Goal: Task Accomplishment & Management: Complete application form

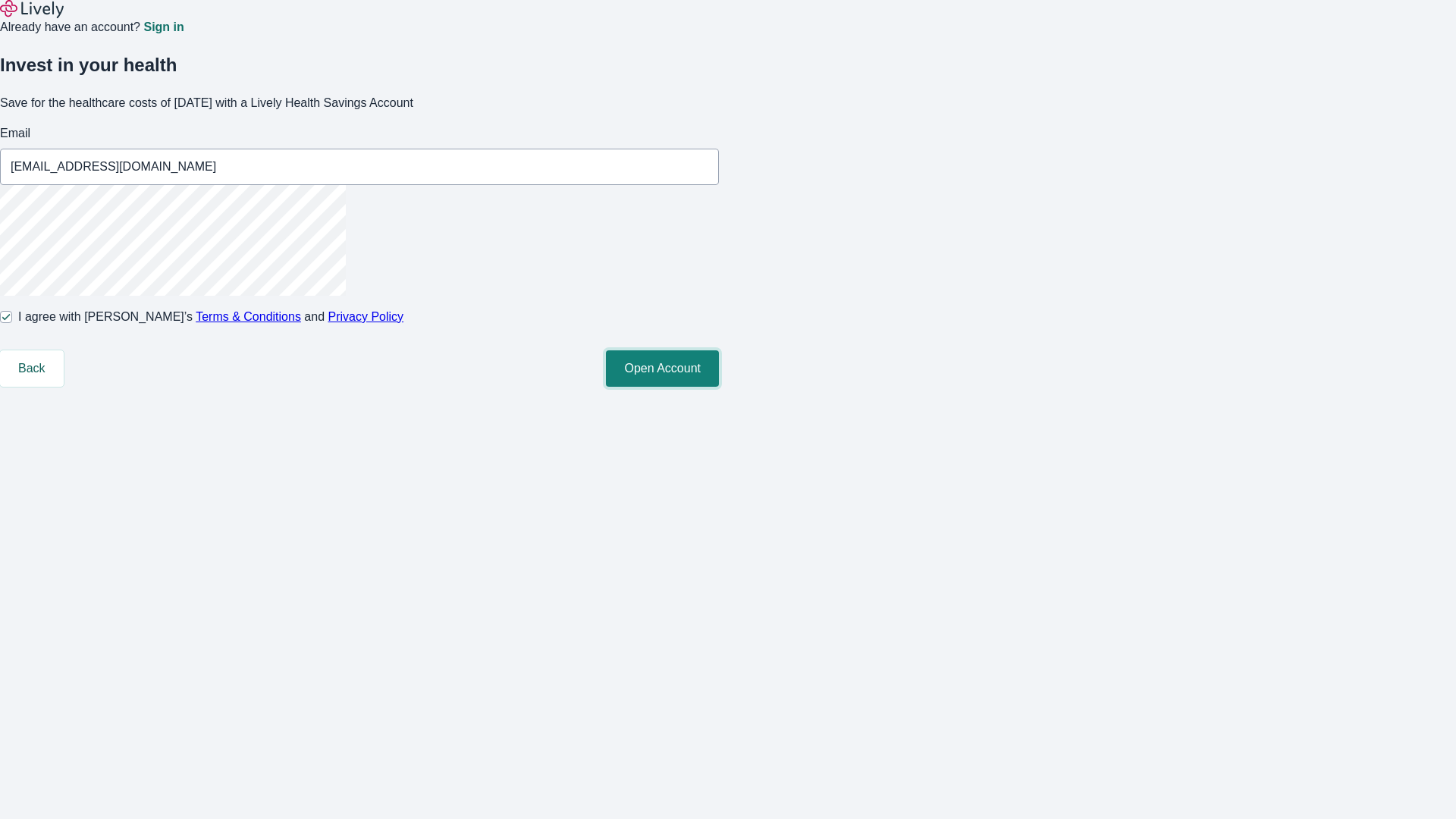
click at [719, 386] on button "Open Account" at bounding box center [662, 368] width 113 height 36
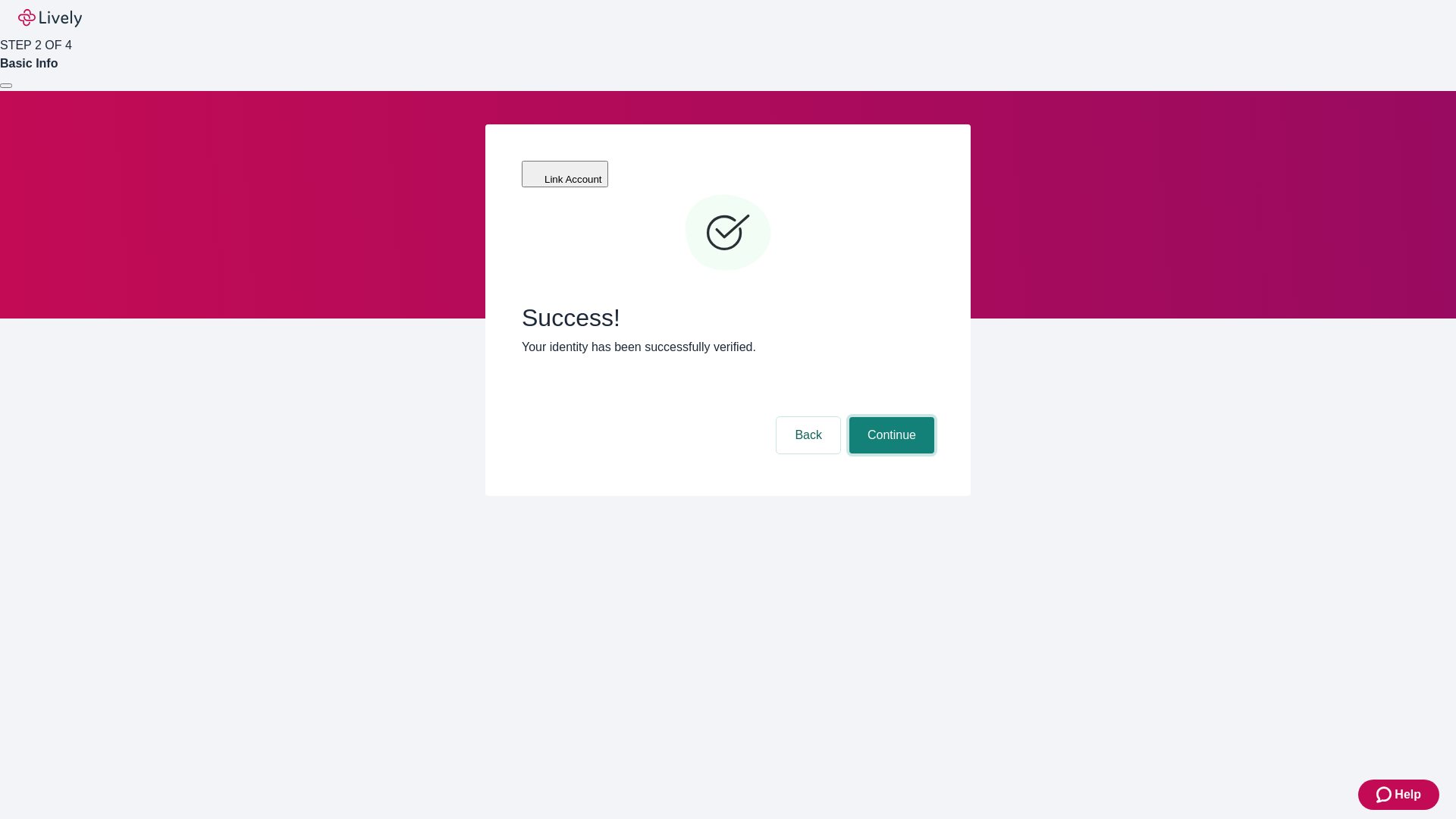
click at [889, 417] on button "Continue" at bounding box center [892, 435] width 85 height 36
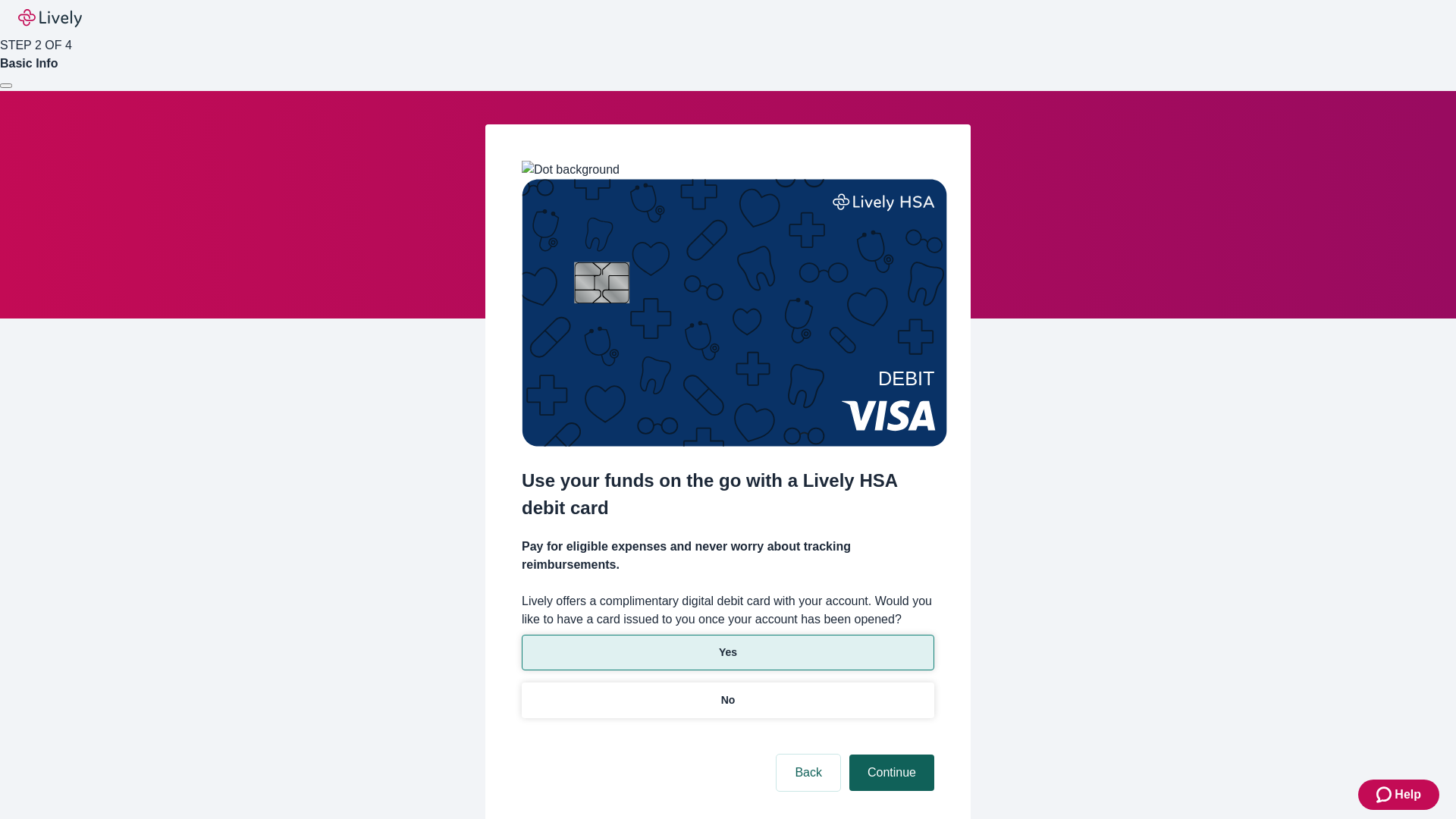
click at [727, 645] on p "Yes" at bounding box center [728, 653] width 18 height 16
click at [889, 755] on button "Continue" at bounding box center [892, 773] width 85 height 36
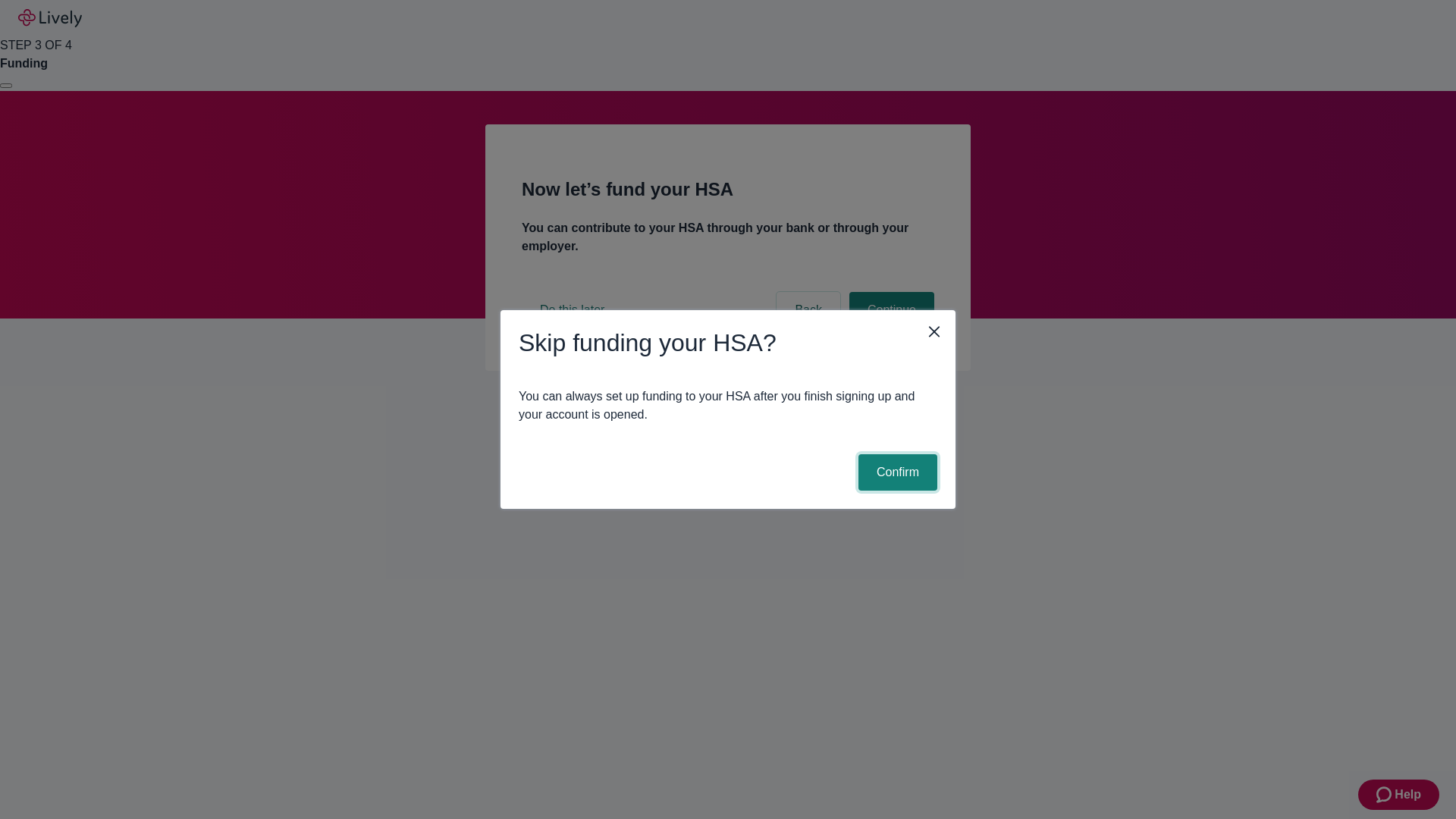
click at [896, 473] on button "Confirm" at bounding box center [898, 473] width 79 height 36
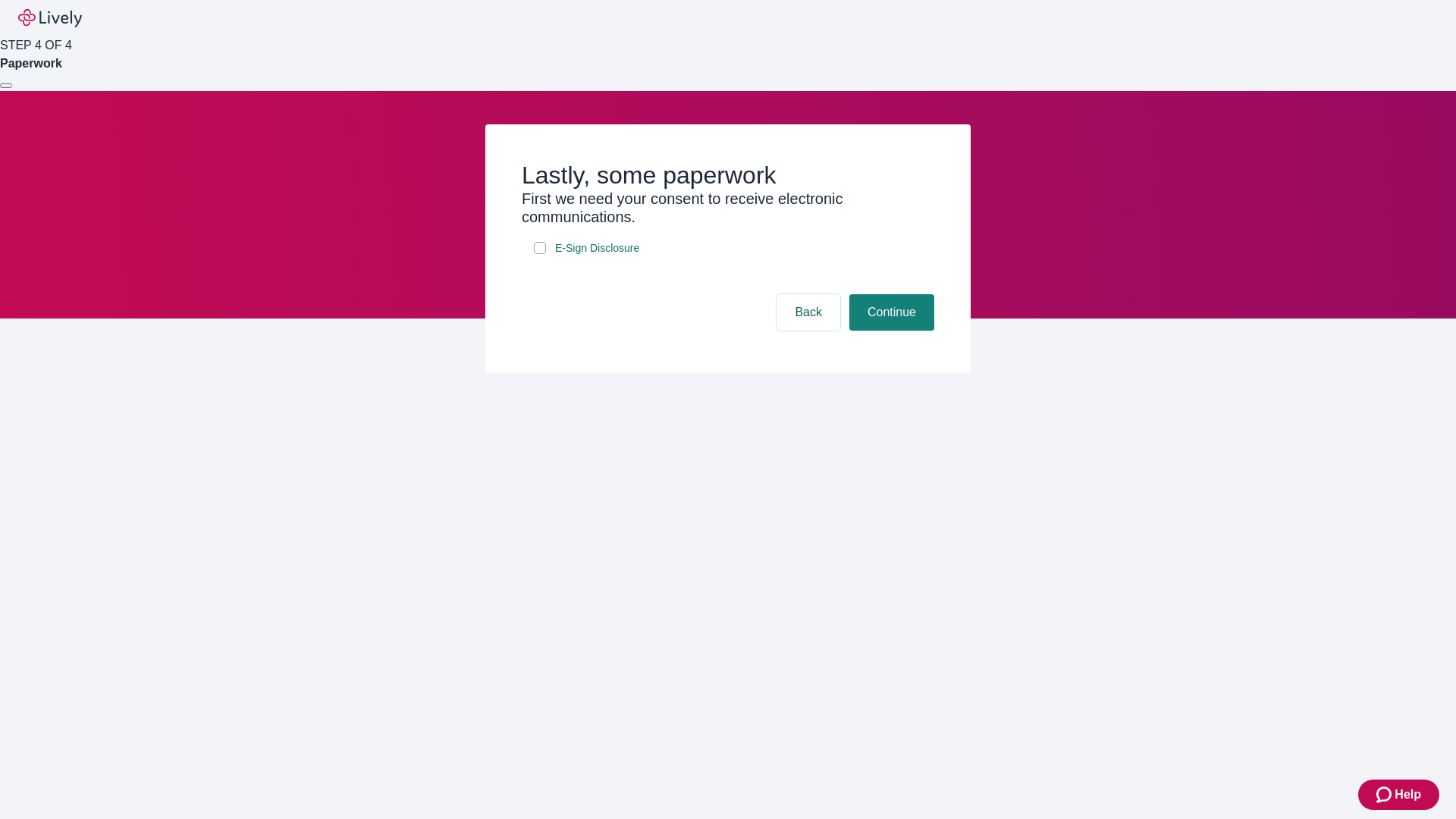
click at [539, 254] on input "E-Sign Disclosure" at bounding box center [539, 248] width 12 height 12
checkbox input "true"
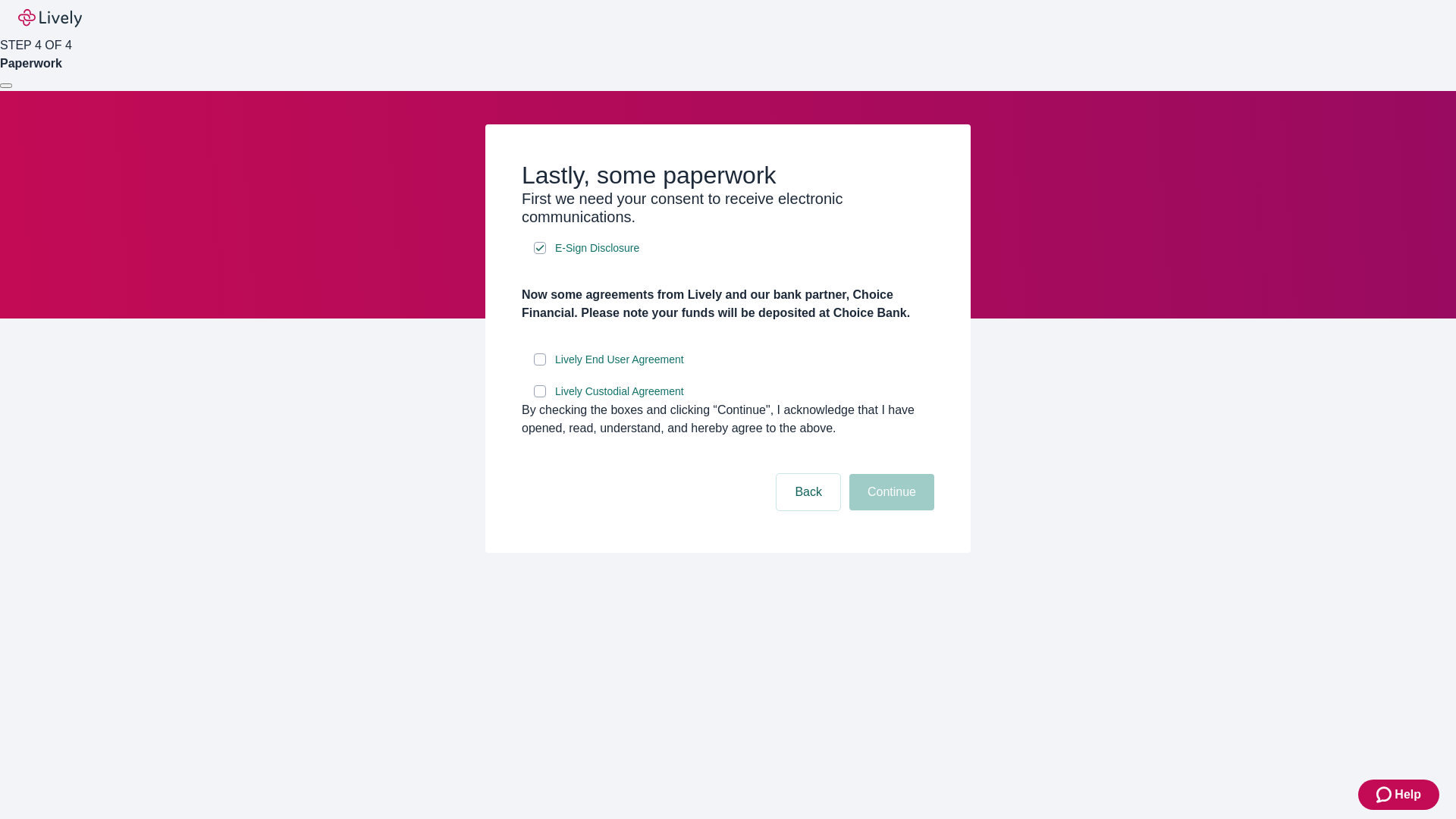
click at [539, 366] on input "Lively End User Agreement" at bounding box center [539, 359] width 12 height 12
checkbox input "true"
click at [539, 397] on input "Lively Custodial Agreement" at bounding box center [539, 391] width 12 height 12
checkbox input "true"
click at [889, 511] on button "Continue" at bounding box center [892, 492] width 85 height 36
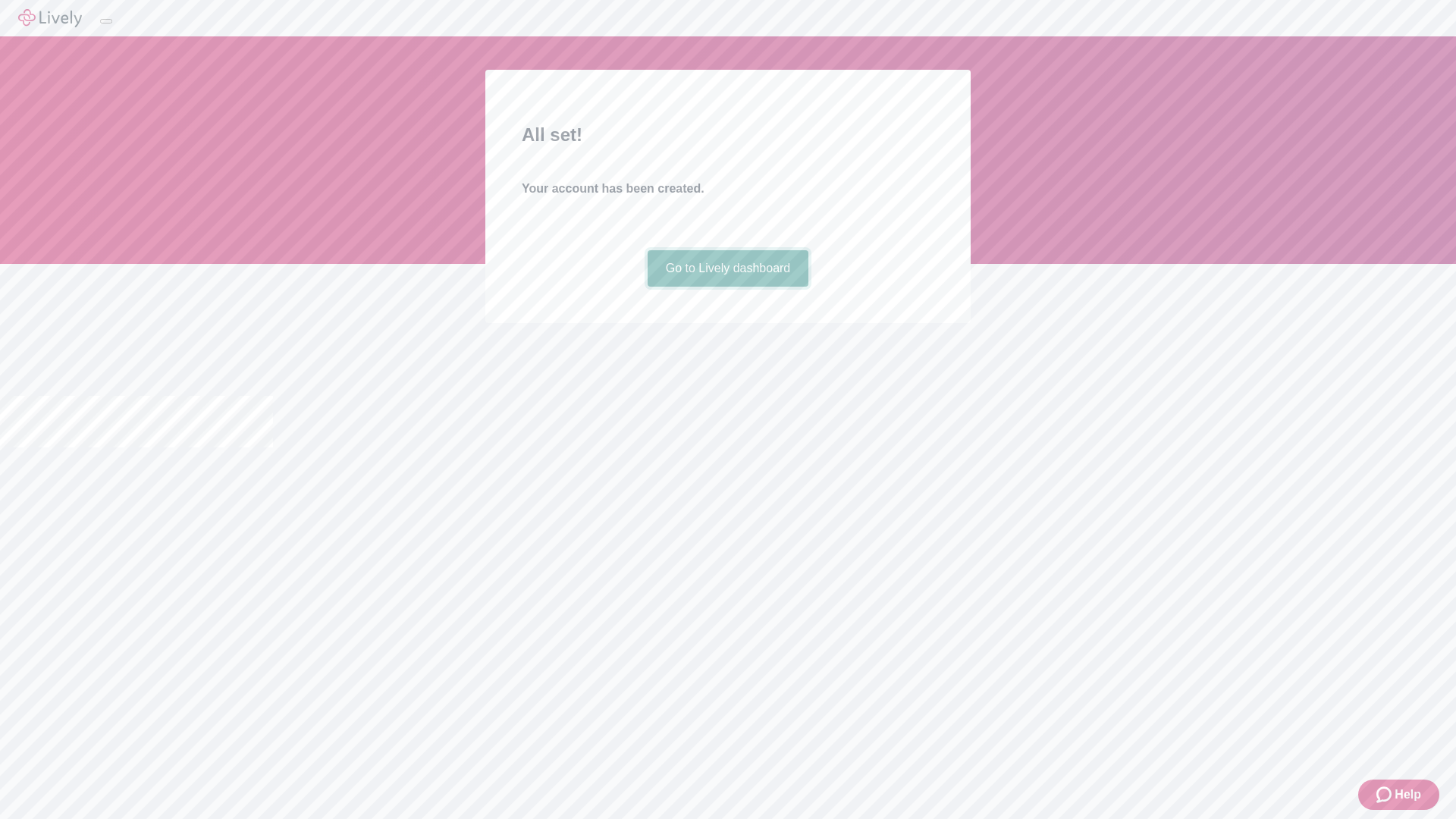
click at [727, 287] on link "Go to Lively dashboard" at bounding box center [728, 268] width 161 height 36
